Goal: Find specific page/section

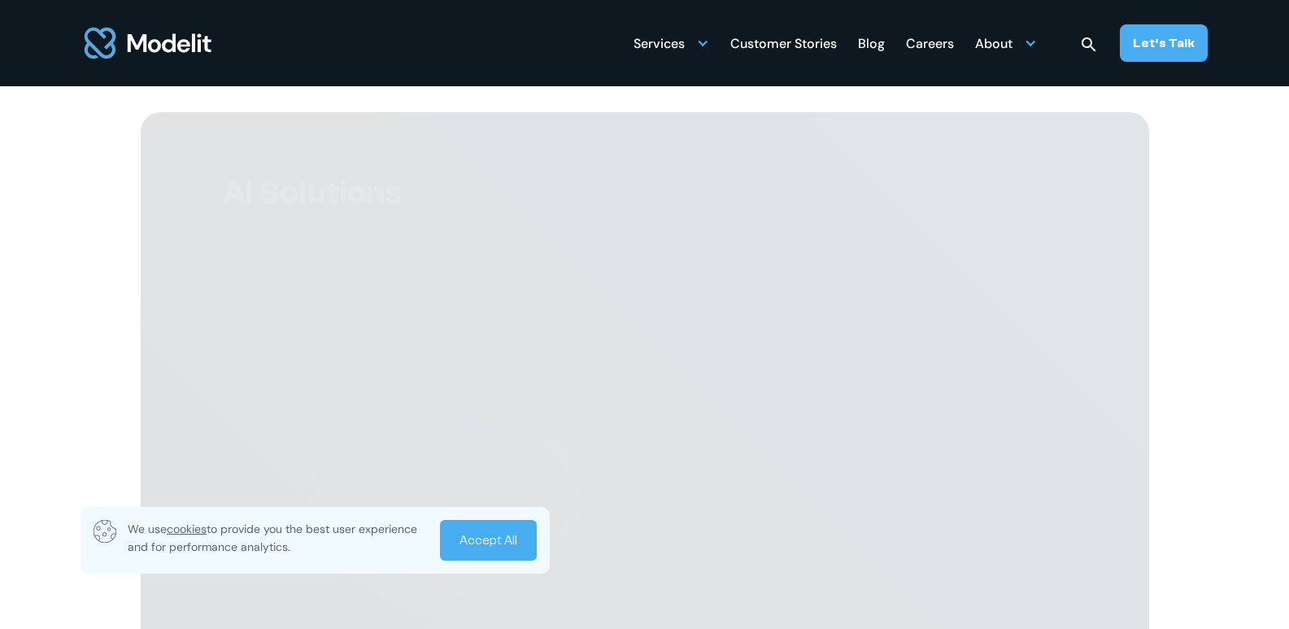
scroll to position [6346, 0]
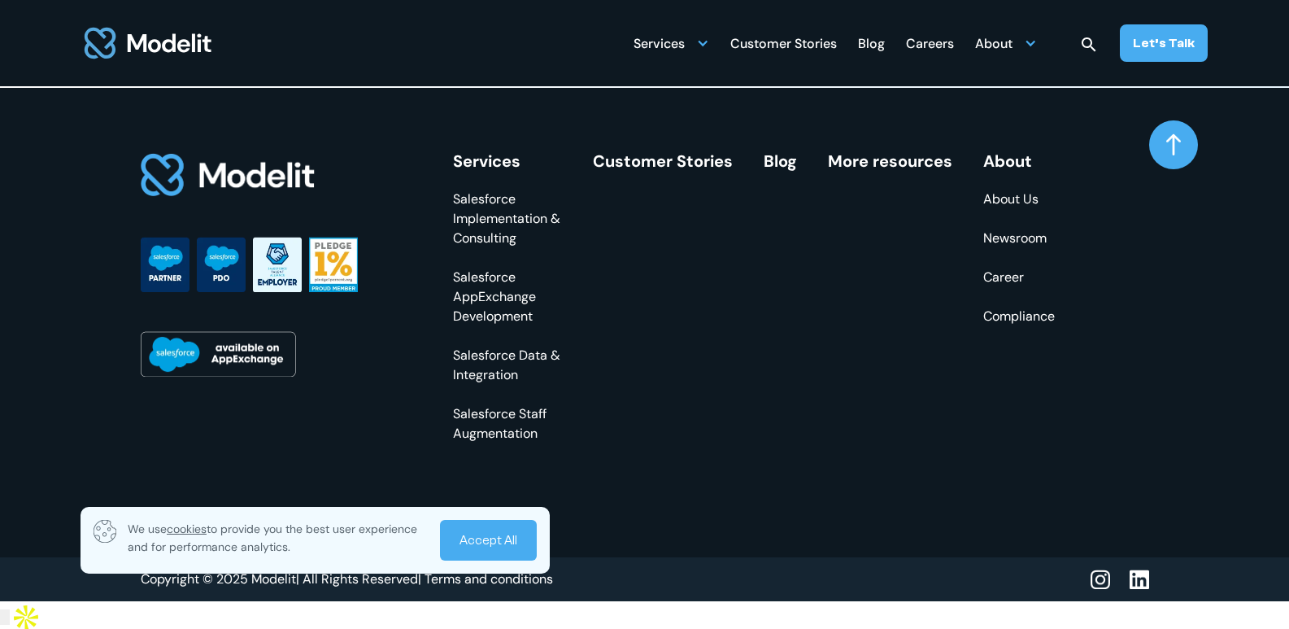
click at [1015, 287] on link "Career" at bounding box center [1019, 278] width 72 height 20
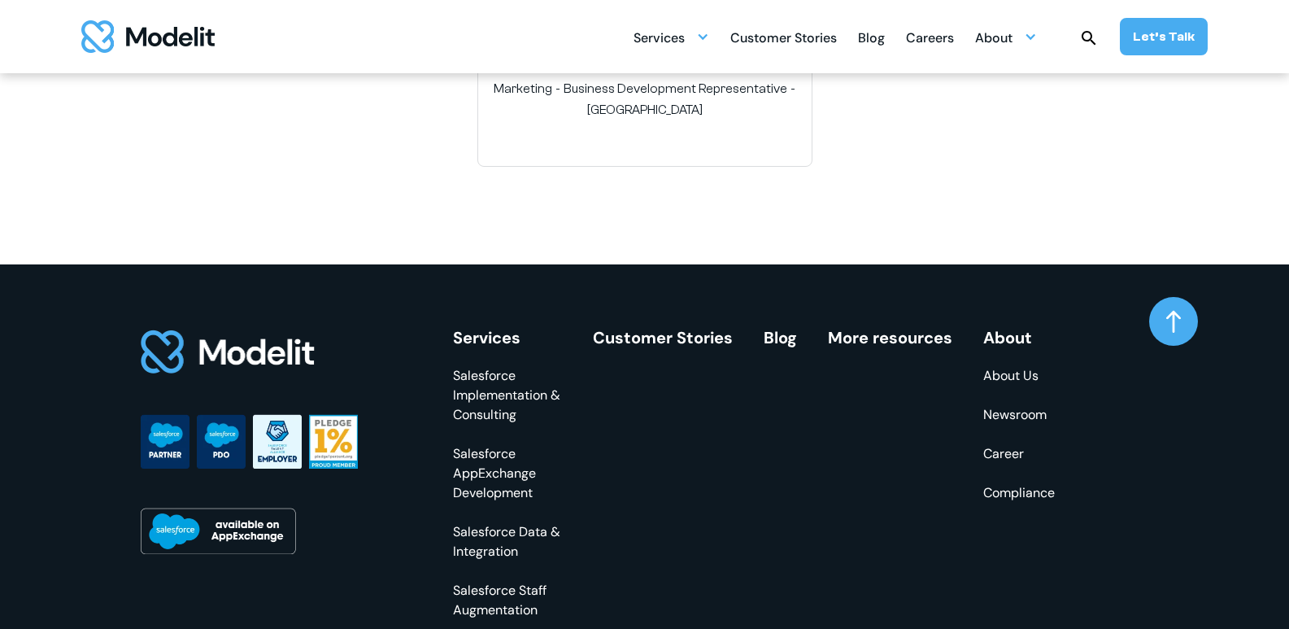
scroll to position [3008, 0]
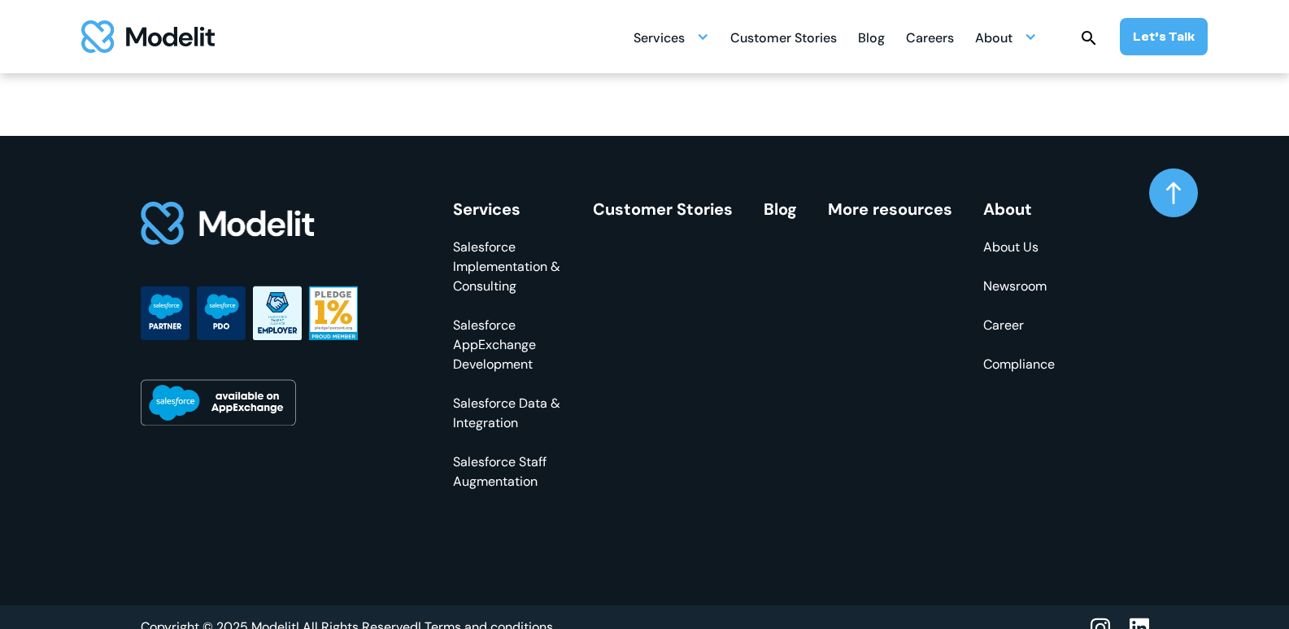
click at [1003, 316] on link "Career" at bounding box center [1019, 326] width 72 height 20
